Goal: Find specific page/section: Find specific page/section

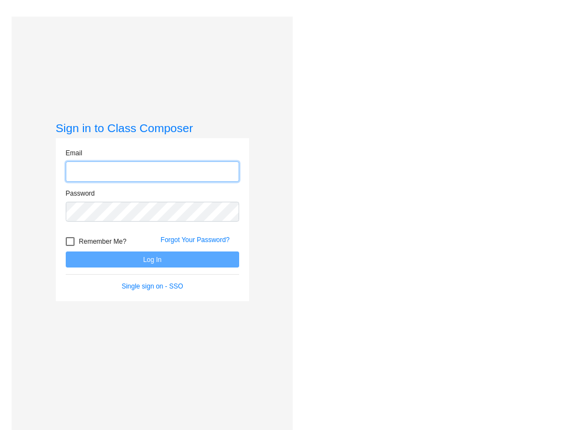
click at [98, 172] on input "email" at bounding box center [152, 171] width 173 height 20
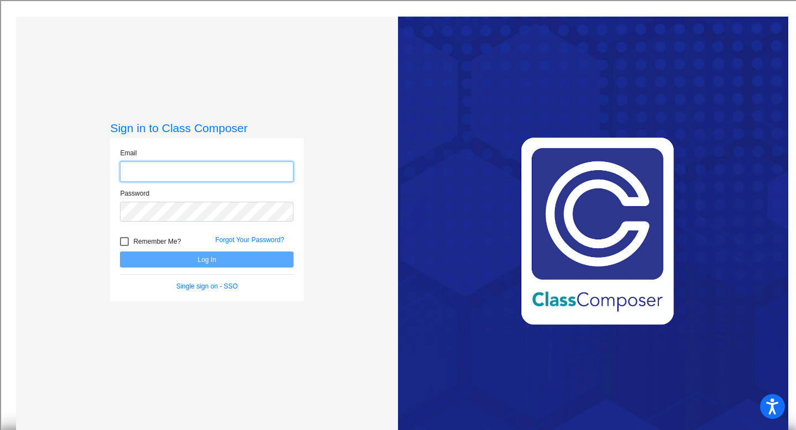
click at [132, 169] on input "email" at bounding box center [206, 171] width 173 height 20
click at [130, 173] on input "email" at bounding box center [206, 171] width 173 height 20
type input "[EMAIL_ADDRESS][DOMAIN_NAME]"
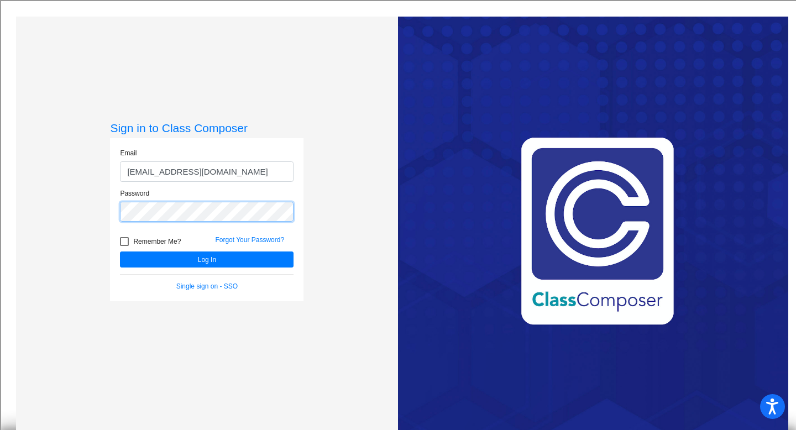
click at [120, 251] on button "Log In" at bounding box center [206, 259] width 173 height 16
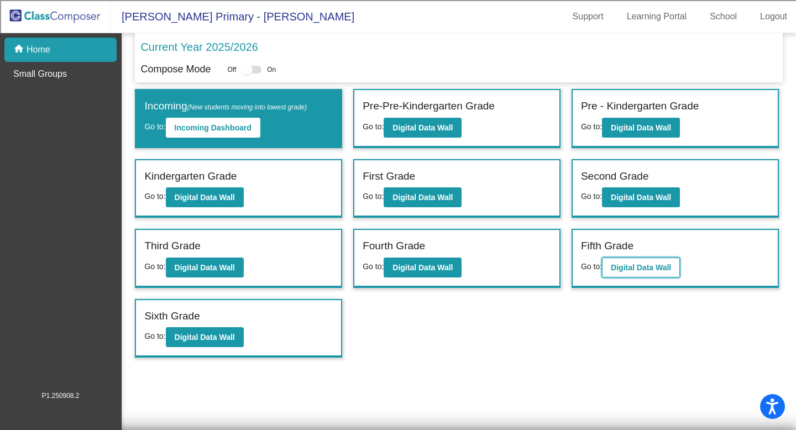
click at [586, 267] on b "Digital Data Wall" at bounding box center [641, 267] width 60 height 9
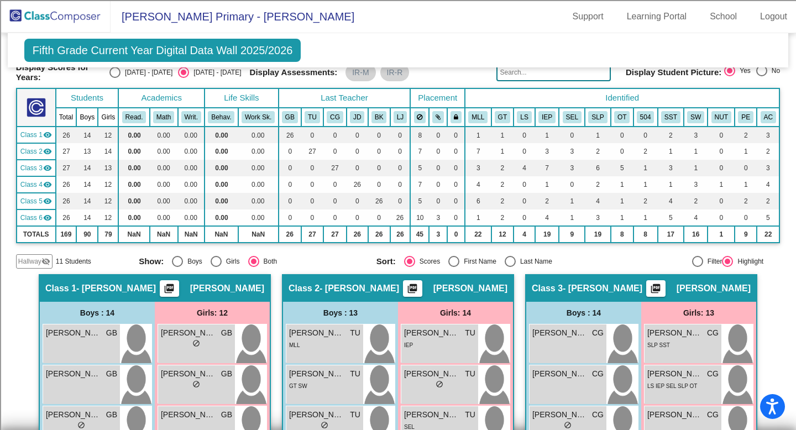
scroll to position [58, 0]
